Goal: Transaction & Acquisition: Purchase product/service

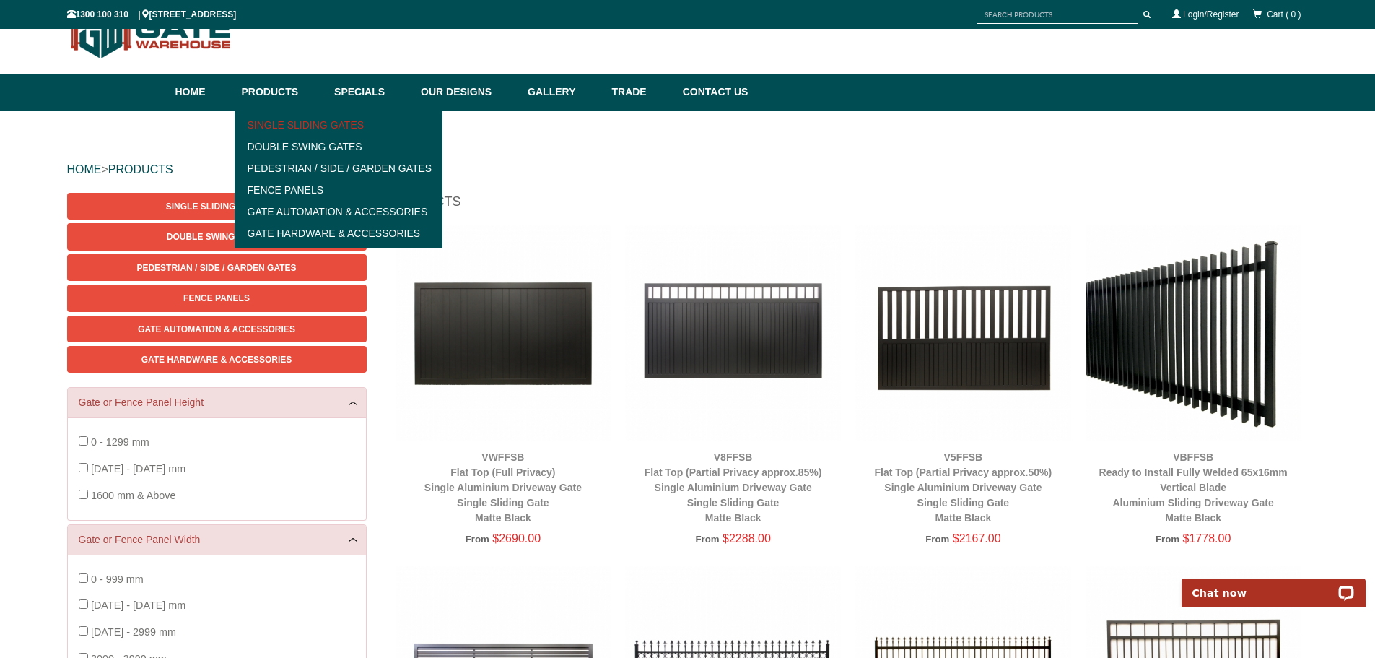
click at [323, 131] on link "Single Sliding Gates" at bounding box center [339, 125] width 200 height 22
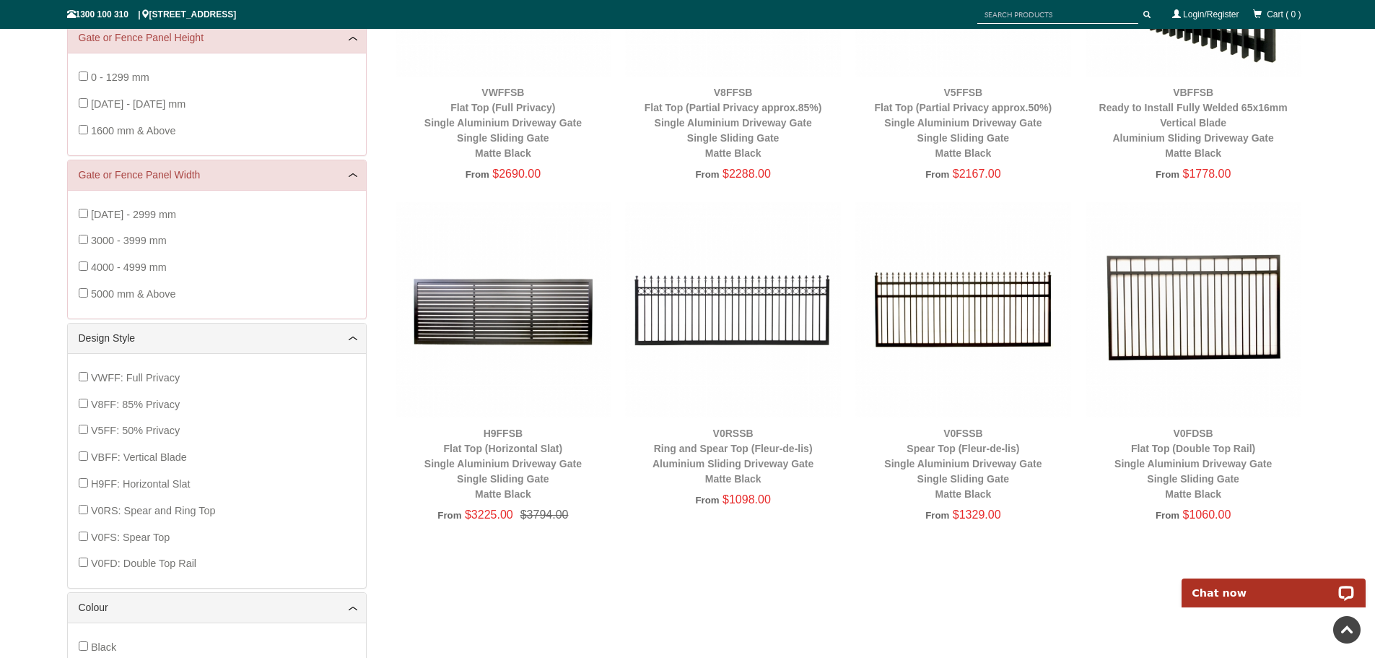
scroll to position [180, 0]
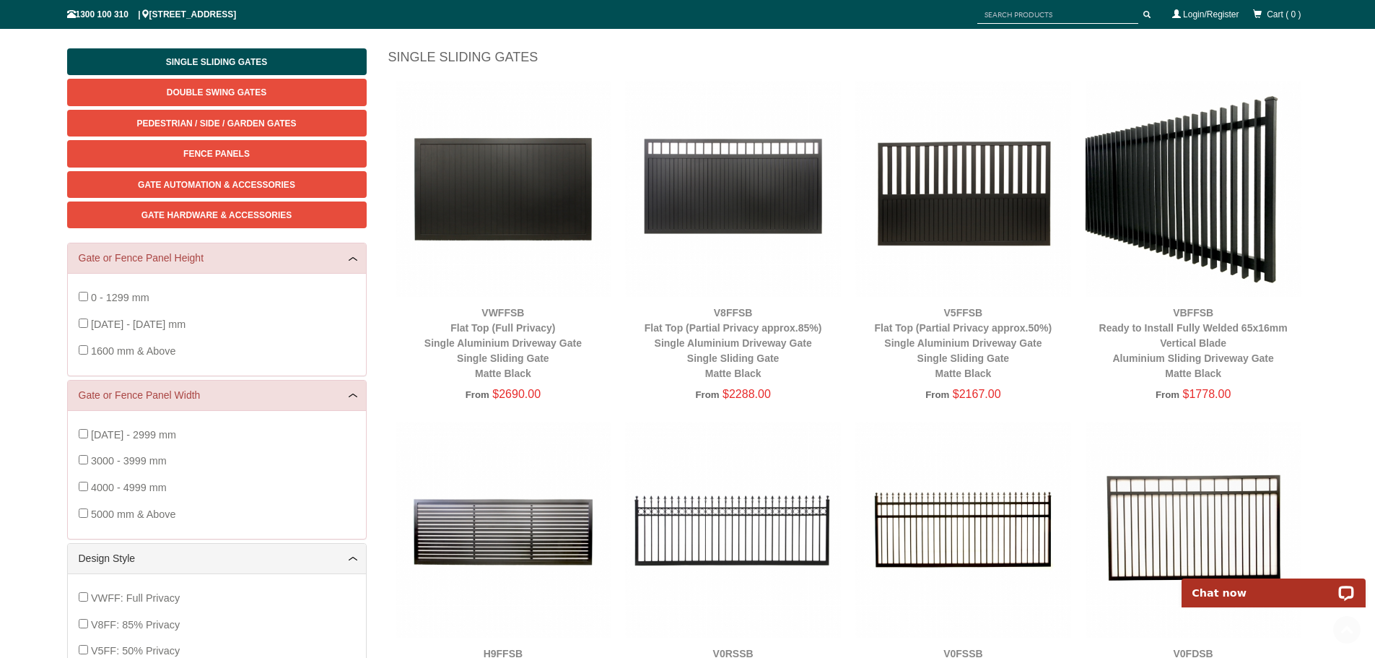
click at [544, 152] on img at bounding box center [504, 189] width 216 height 216
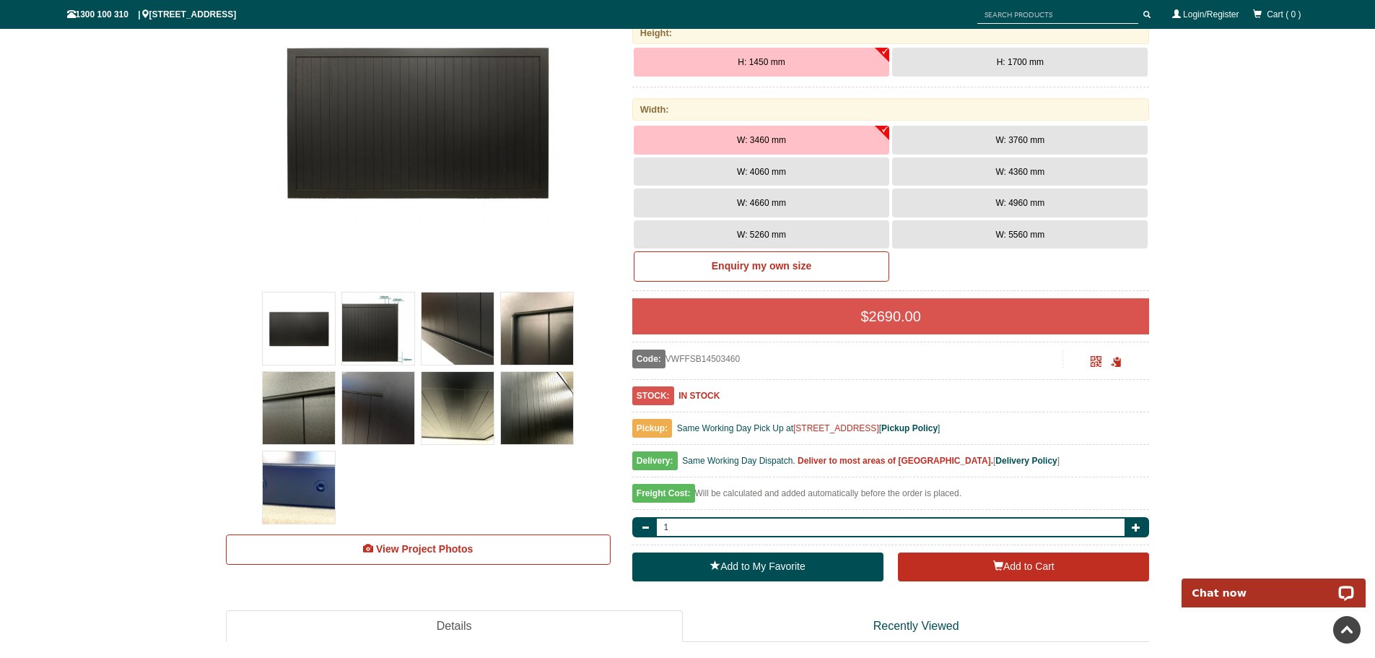
scroll to position [253, 0]
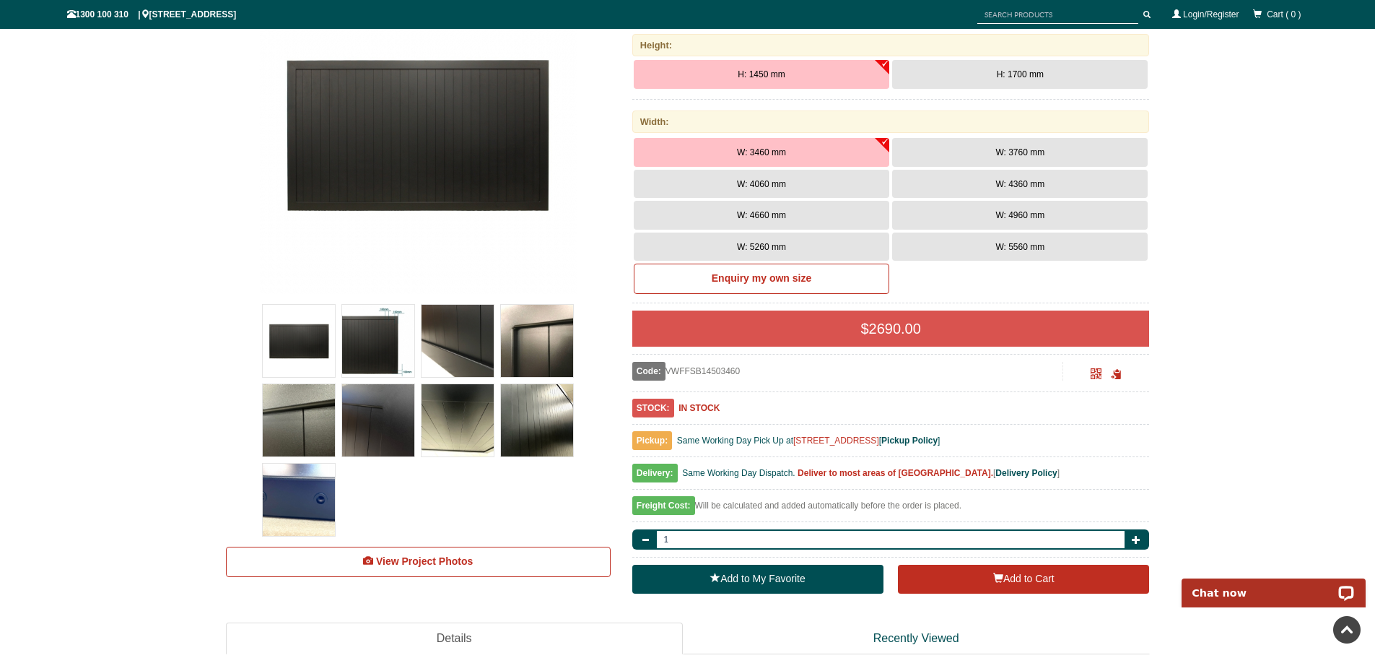
click at [556, 435] on img at bounding box center [537, 420] width 72 height 72
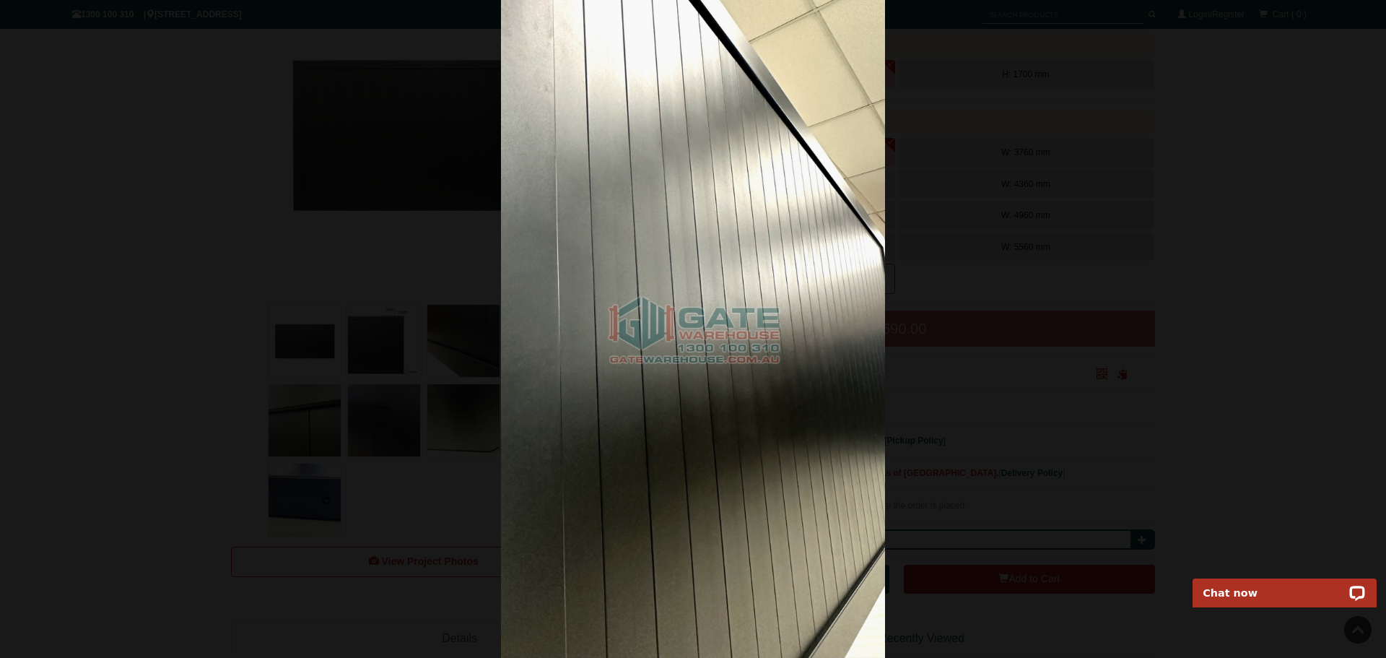
click at [1098, 324] on div at bounding box center [693, 329] width 1386 height 658
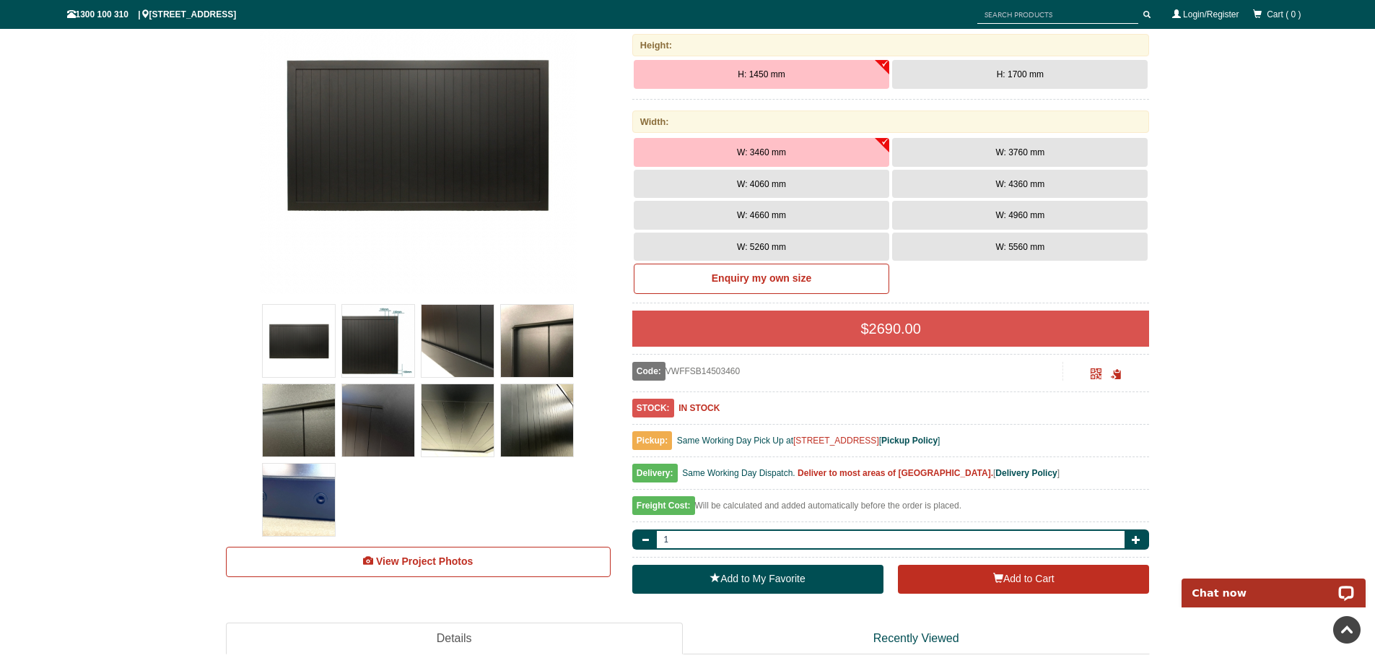
click at [322, 407] on img at bounding box center [299, 420] width 72 height 72
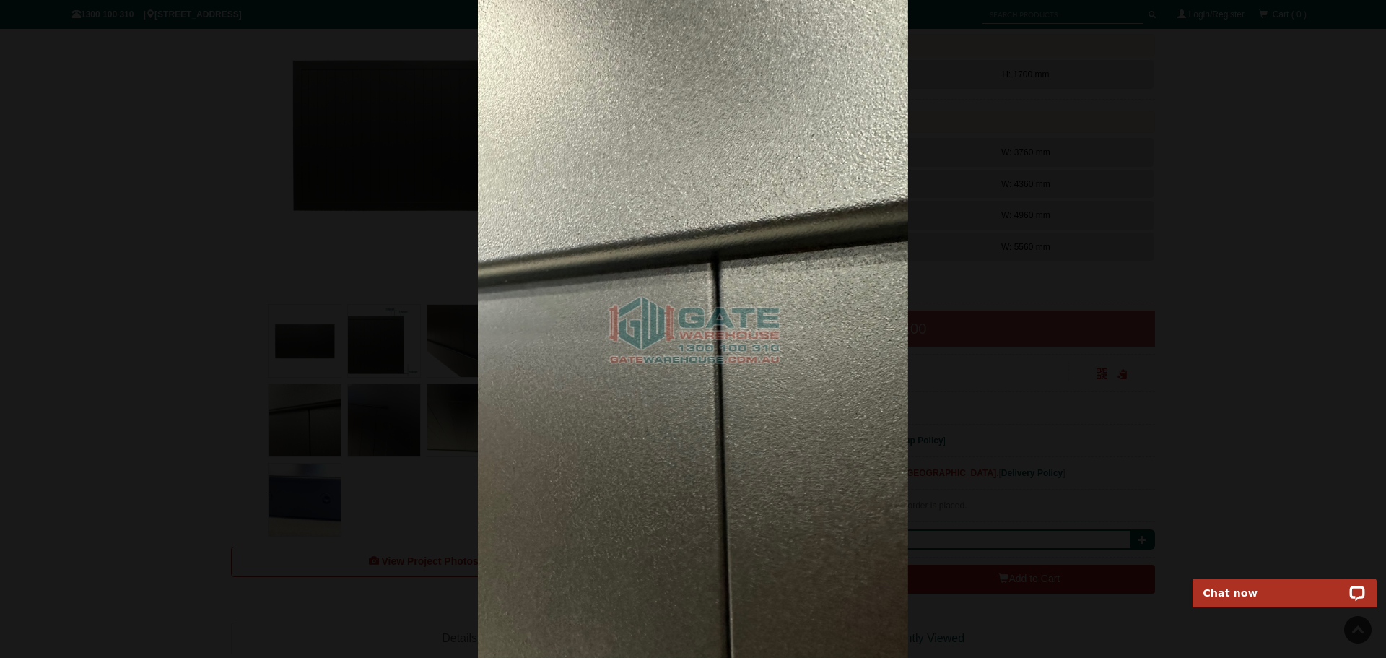
click at [1166, 305] on div at bounding box center [693, 329] width 1386 height 658
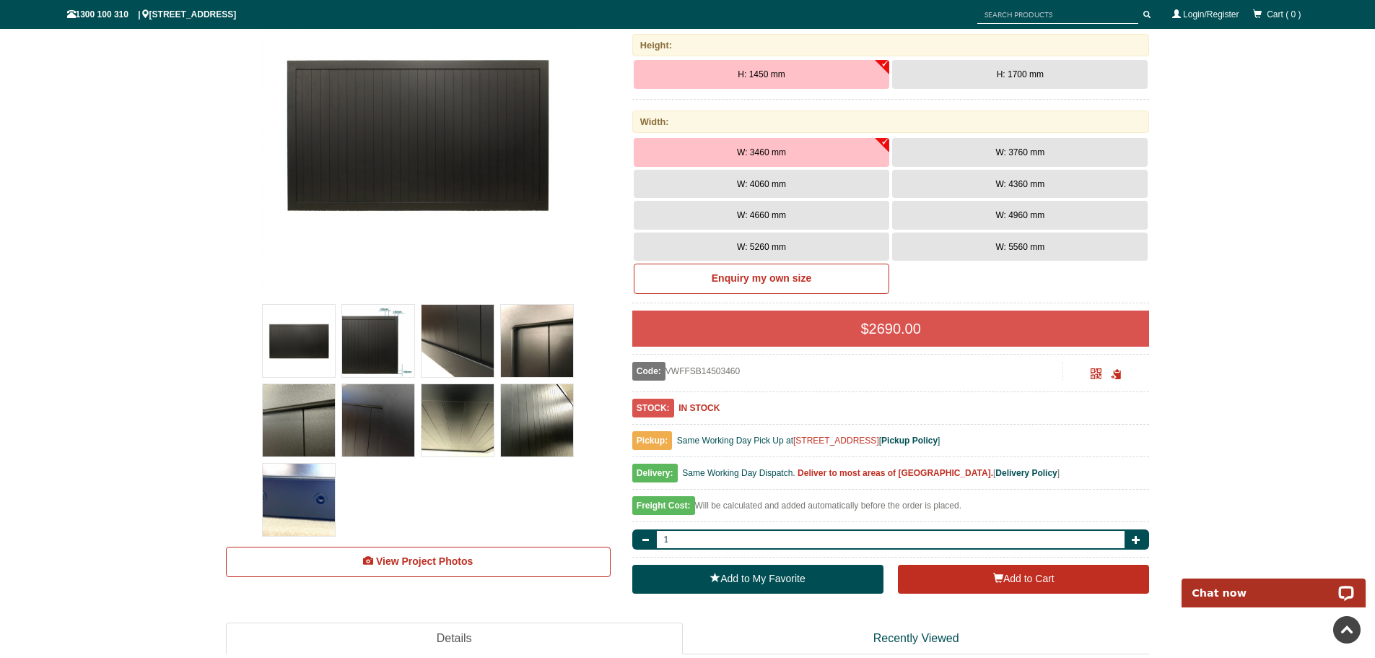
click at [388, 423] on img at bounding box center [378, 420] width 72 height 72
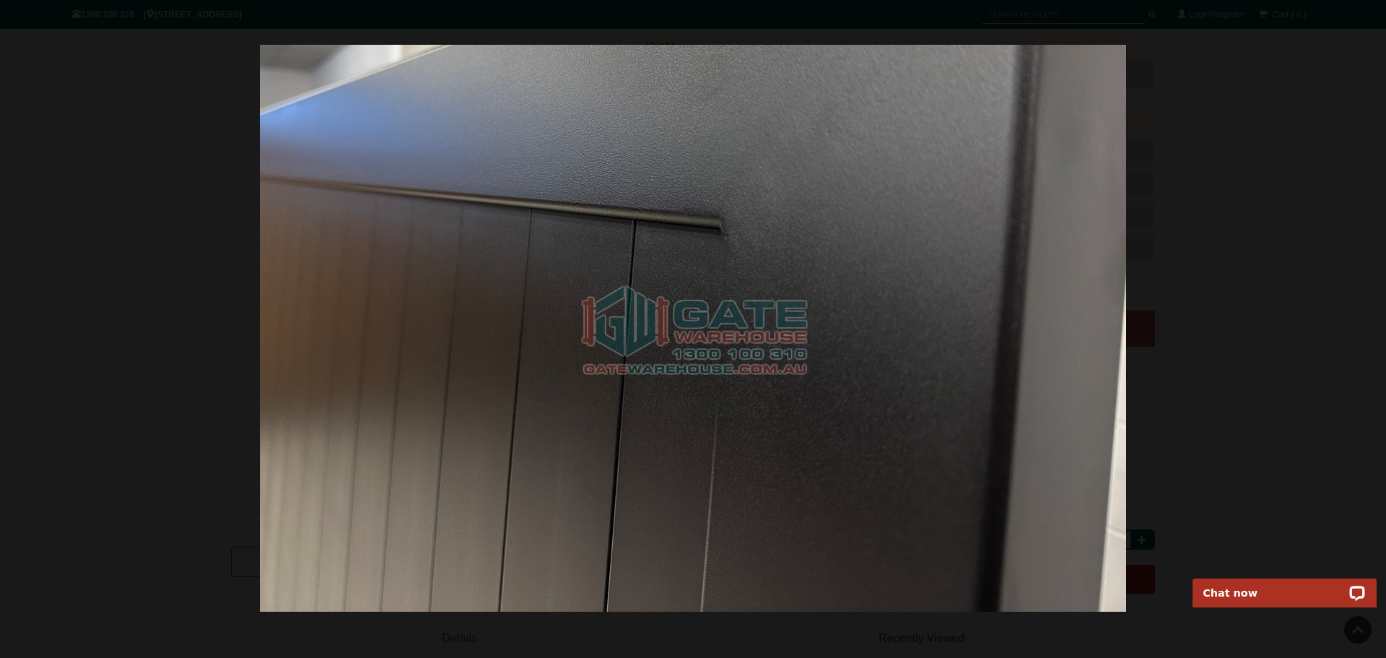
click at [1220, 273] on div at bounding box center [693, 328] width 1386 height 658
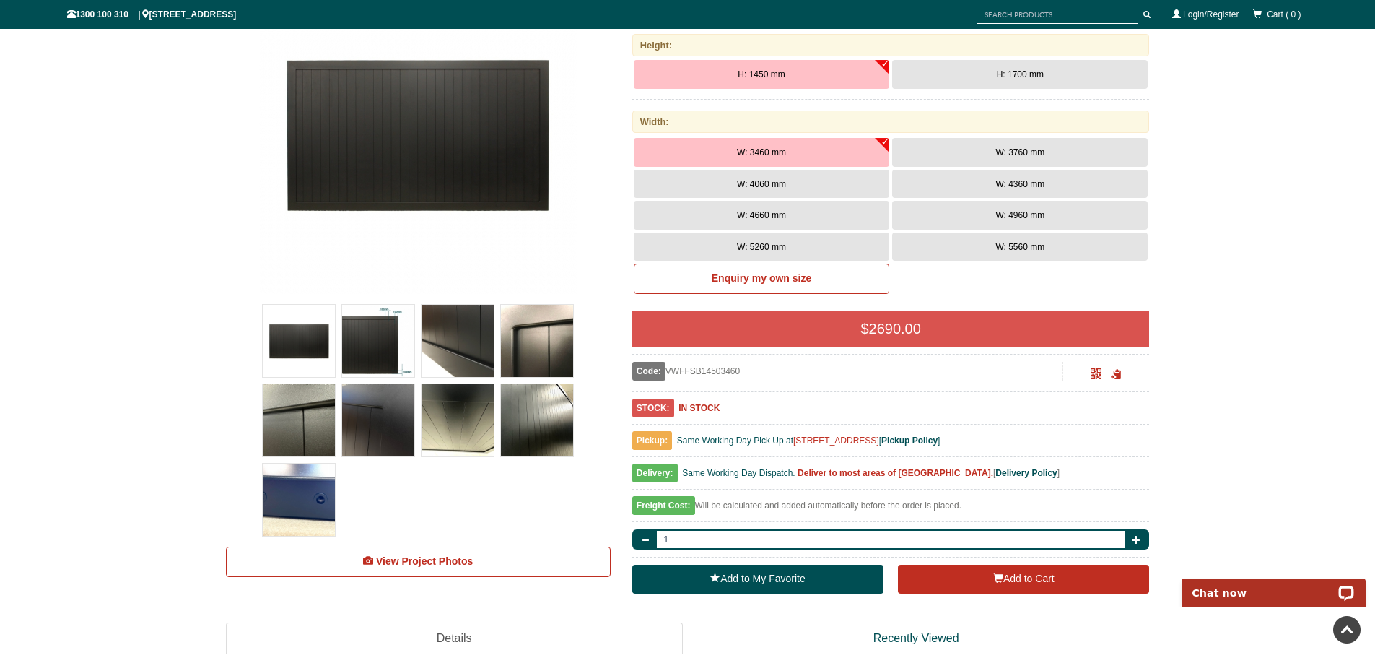
click at [449, 354] on img at bounding box center [458, 341] width 72 height 72
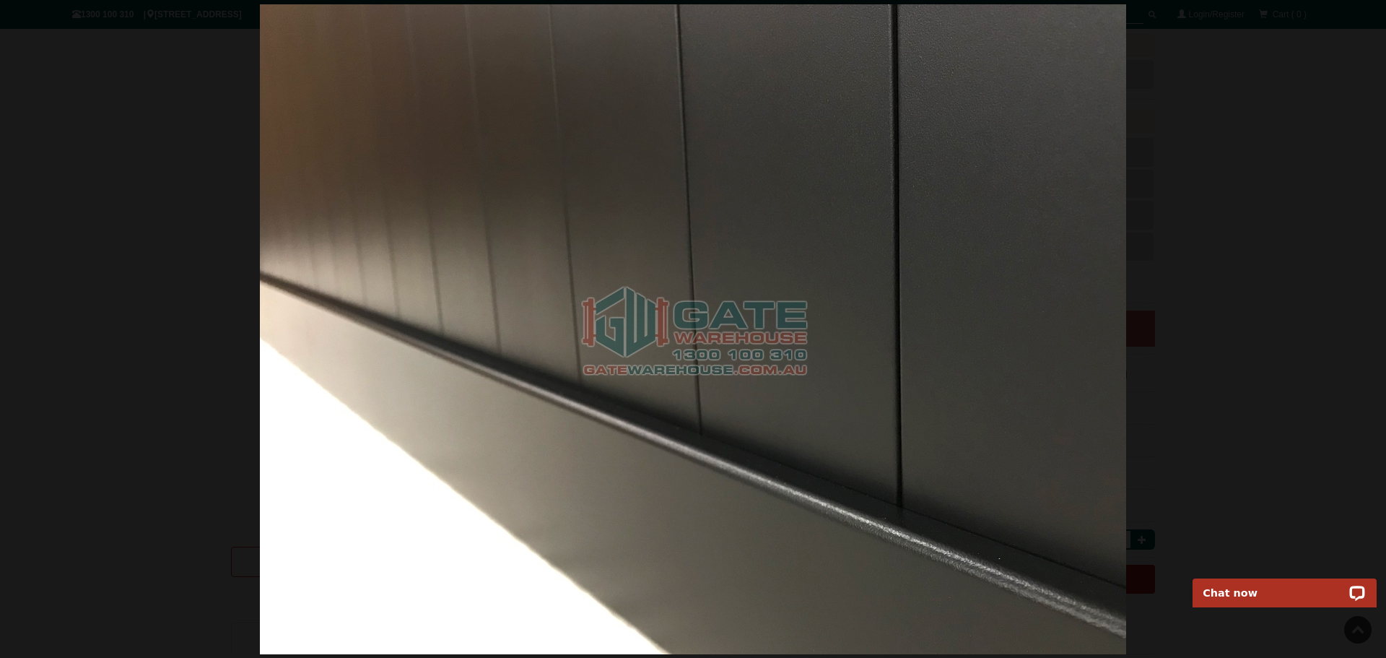
click at [1216, 243] on div at bounding box center [693, 329] width 1386 height 658
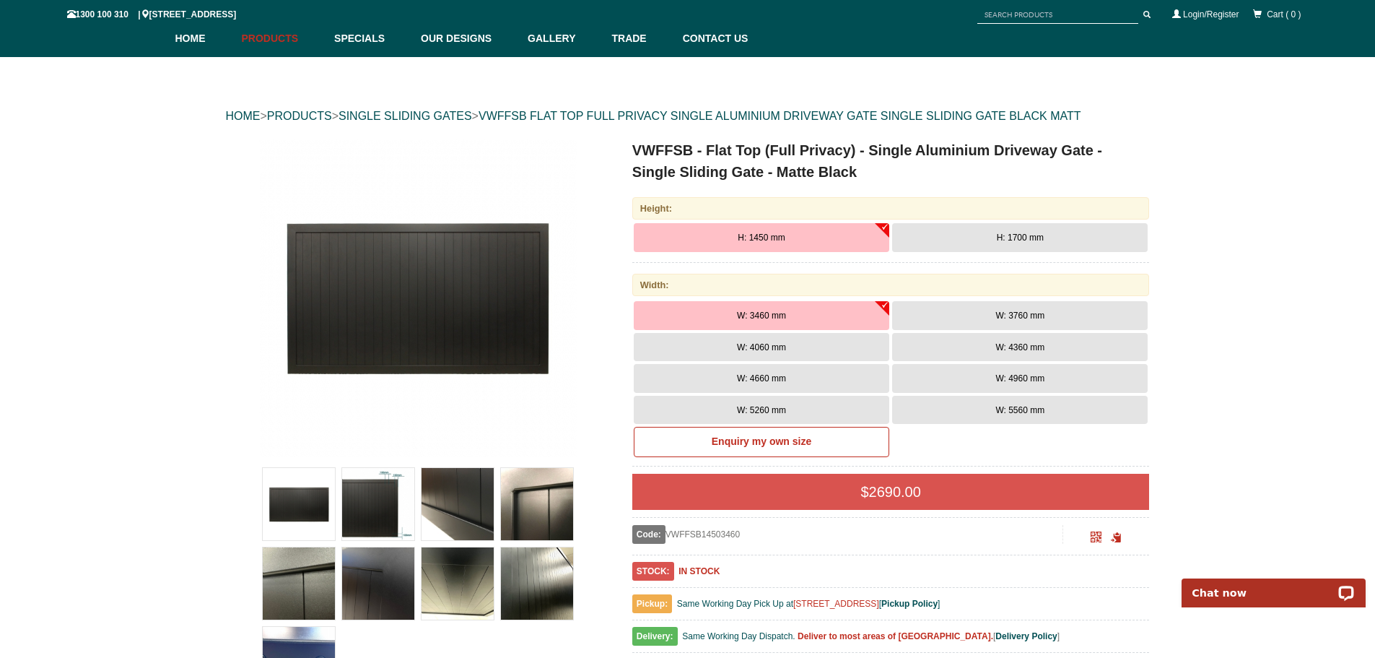
scroll to position [180, 0]
